Goal: Task Accomplishment & Management: Manage account settings

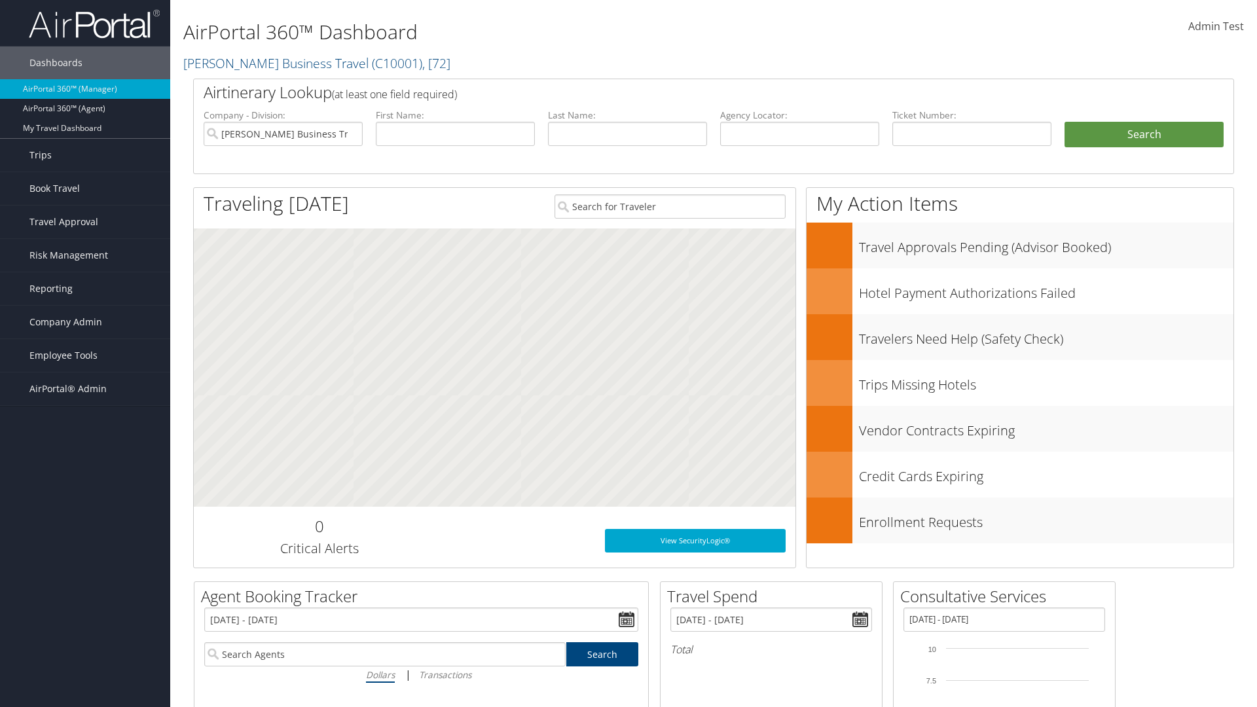
click at [1215, 26] on span "Admin Test" at bounding box center [1216, 26] width 56 height 14
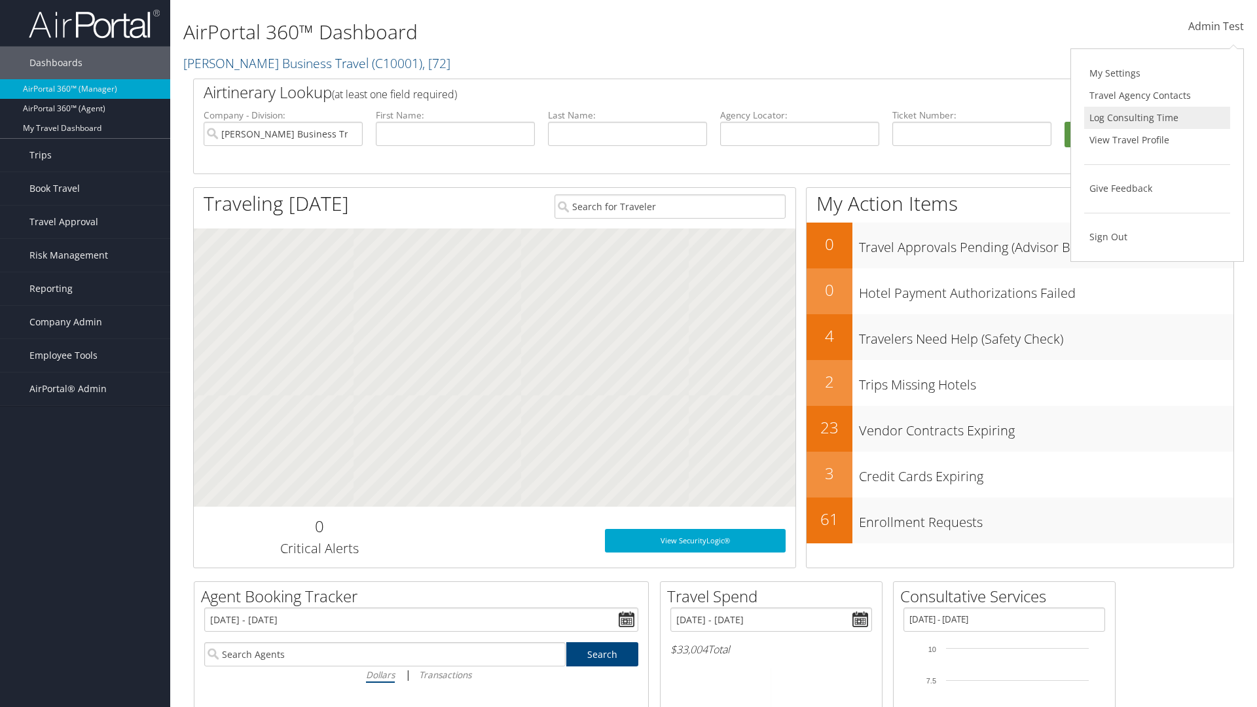
click at [1156, 118] on link "Log Consulting Time" at bounding box center [1157, 118] width 146 height 22
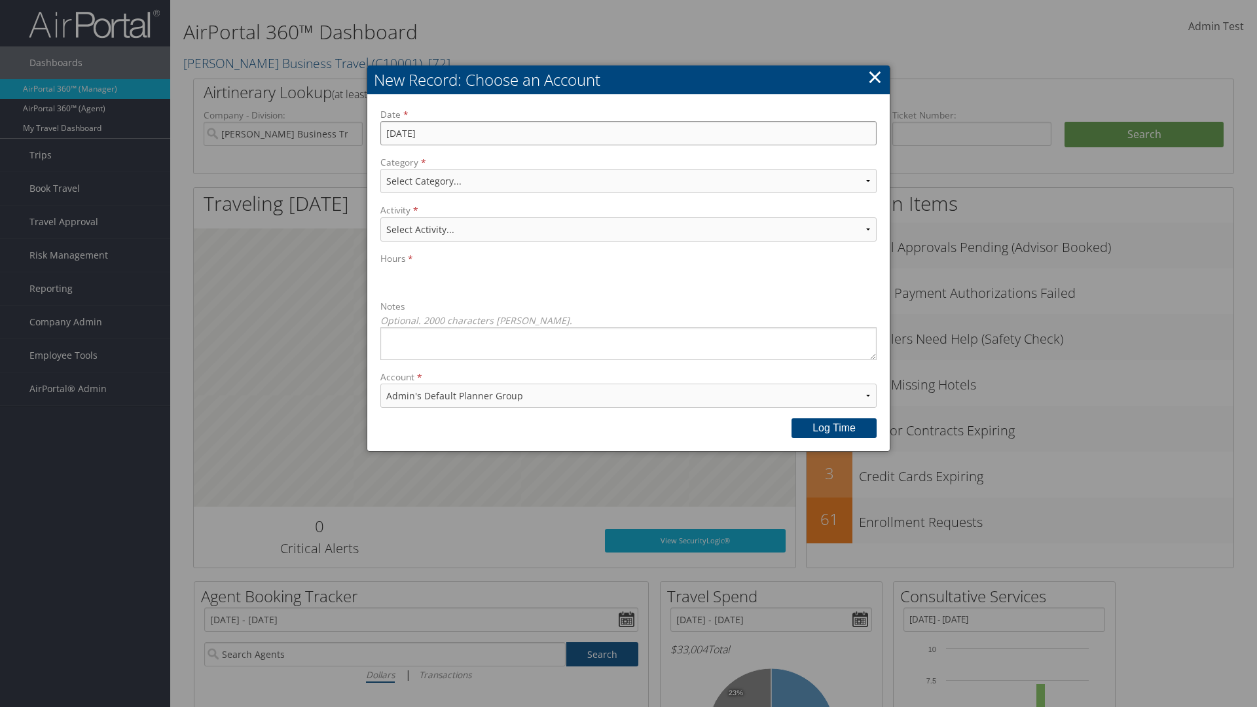
type input "[DATE]"
click at [628, 181] on select "Select Category... Account Support Consultative Services" at bounding box center [628, 181] width 496 height 24
select select "2"
click at [628, 229] on select "Select Activity... 20 points | Client Communications (Industry updates, Newslet…" at bounding box center [628, 229] width 496 height 24
select select "240-1"
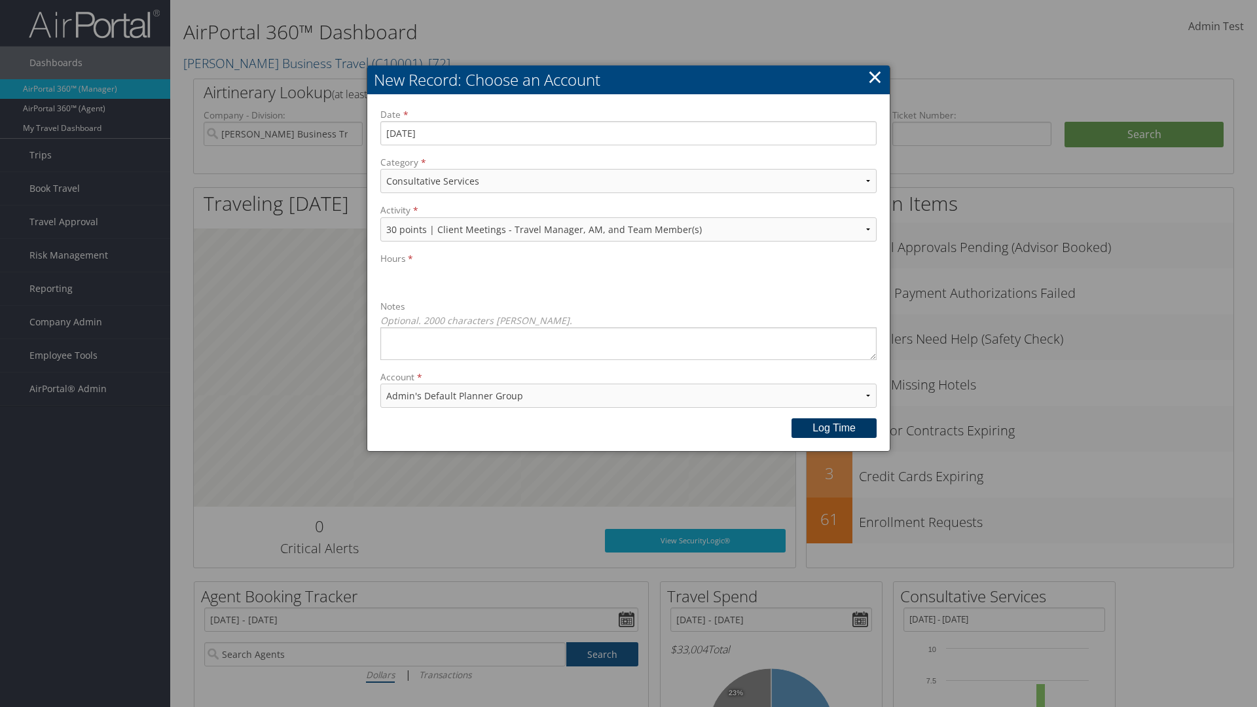
click at [834, 427] on button "Log time" at bounding box center [833, 428] width 85 height 20
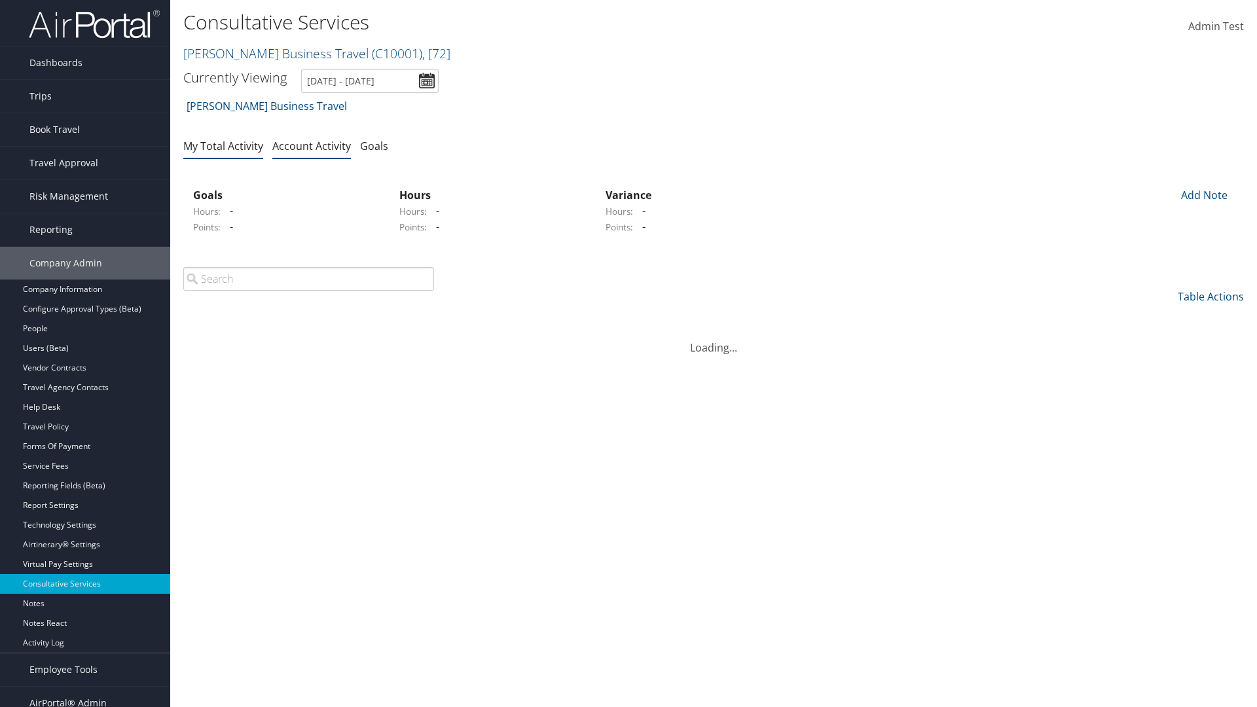
click at [223, 145] on link "My Total Activity" at bounding box center [223, 146] width 80 height 14
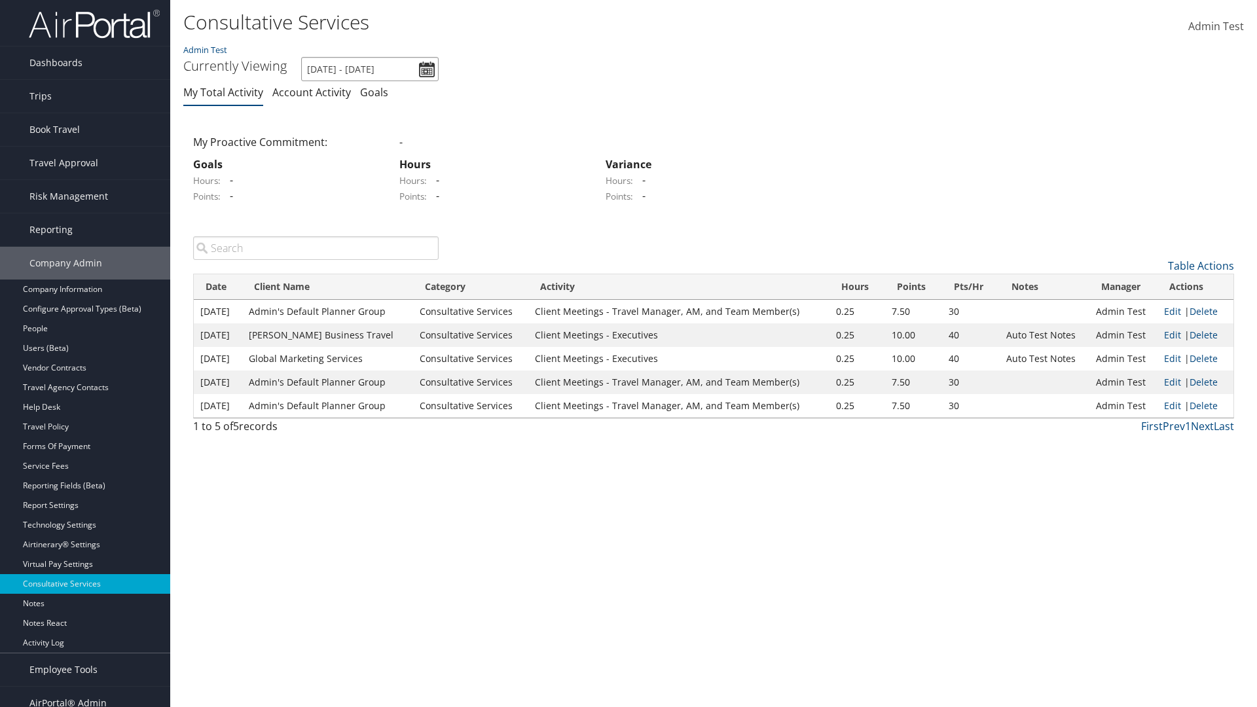
click at [370, 69] on input "[DATE] - [DATE]" at bounding box center [369, 69] width 137 height 24
click at [0, 0] on li "This Month" at bounding box center [0, 0] width 0 height 0
type input "[DATE] - [DATE]"
click at [1203, 311] on link "Delete" at bounding box center [1203, 311] width 28 height 12
